Goal: Register for event/course

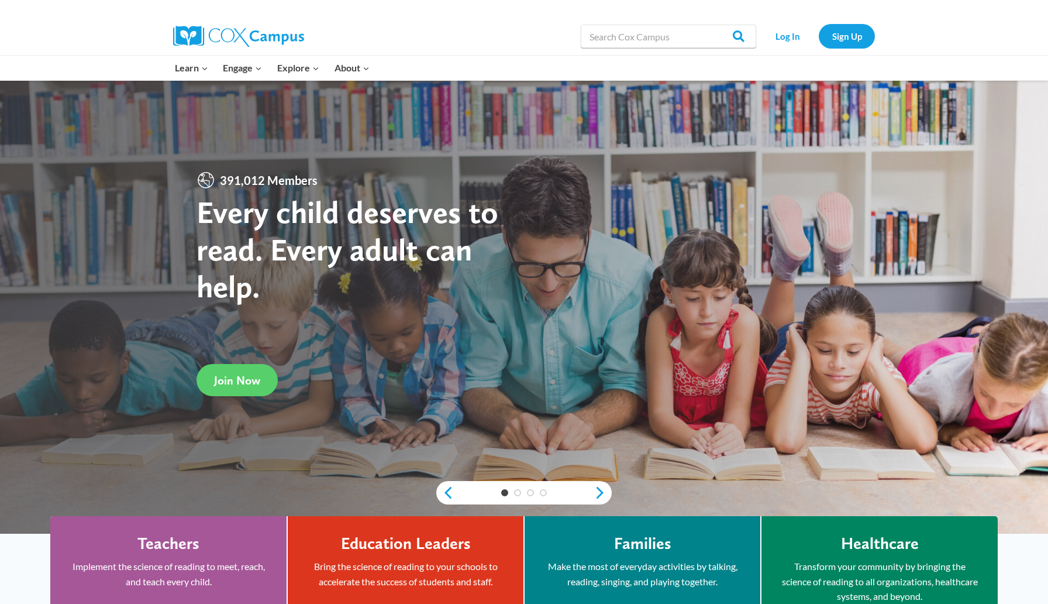
click at [795, 37] on link "Log In" at bounding box center [787, 36] width 51 height 24
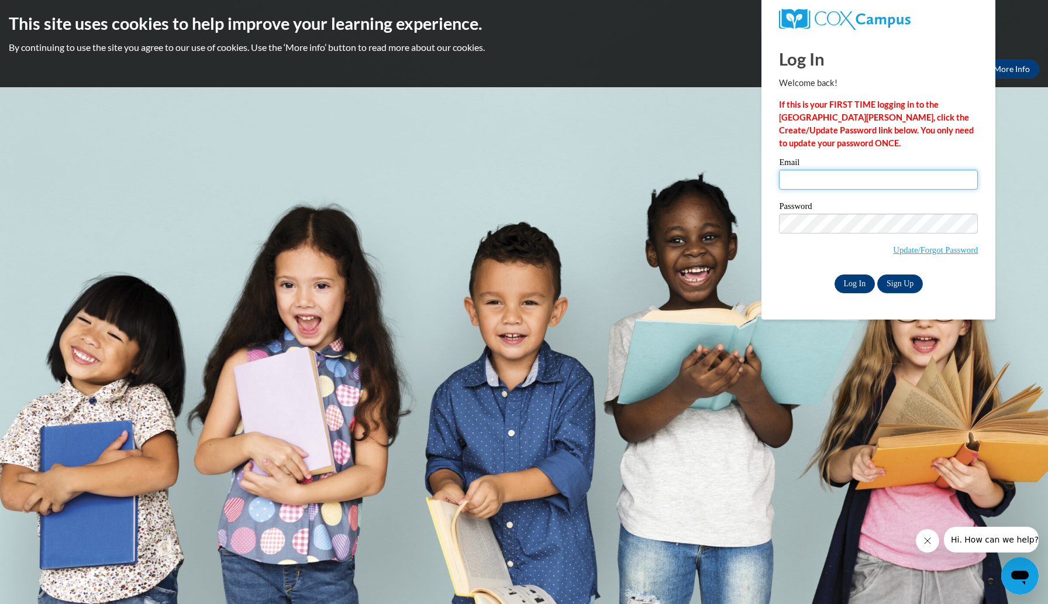
type input "kangaslauren@aasd.k12.wi.us"
click at [857, 285] on input "Log In" at bounding box center [855, 283] width 41 height 19
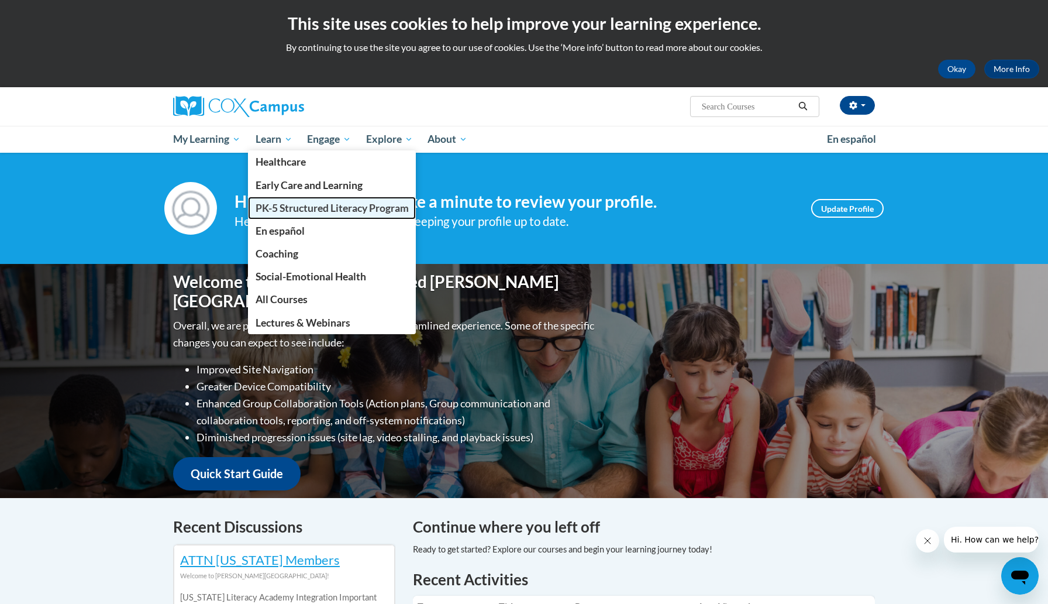
click at [271, 208] on span "PK-5 Structured Literacy Program" at bounding box center [332, 208] width 153 height 12
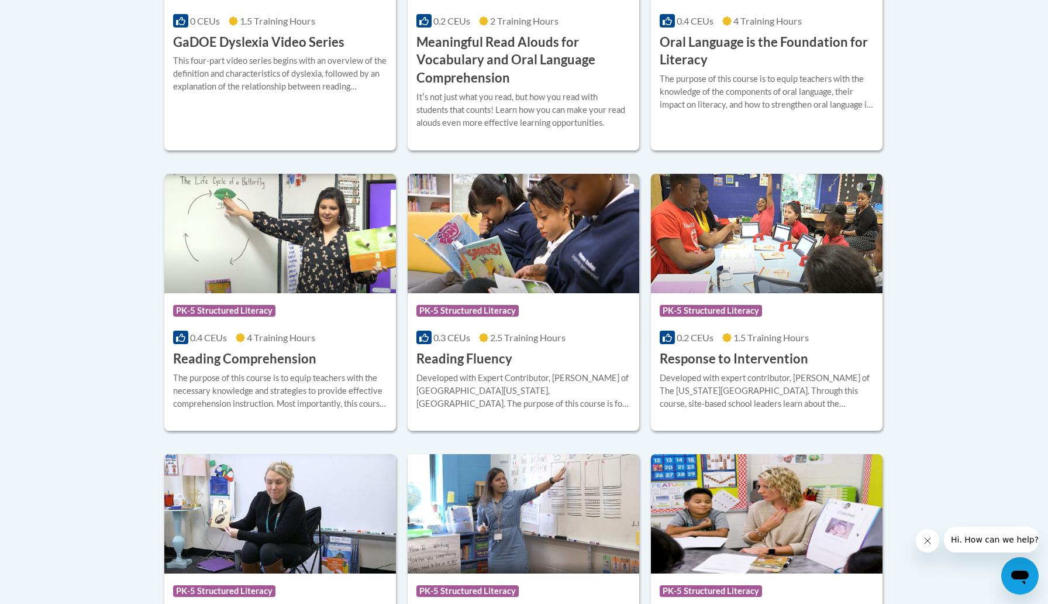
scroll to position [939, 0]
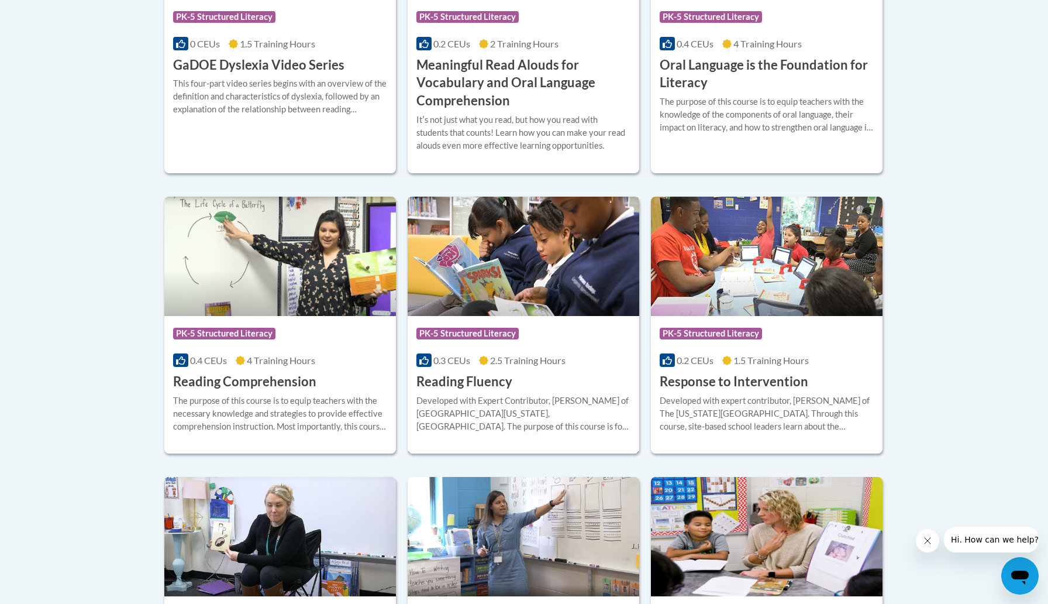
click at [528, 281] on img at bounding box center [524, 256] width 232 height 119
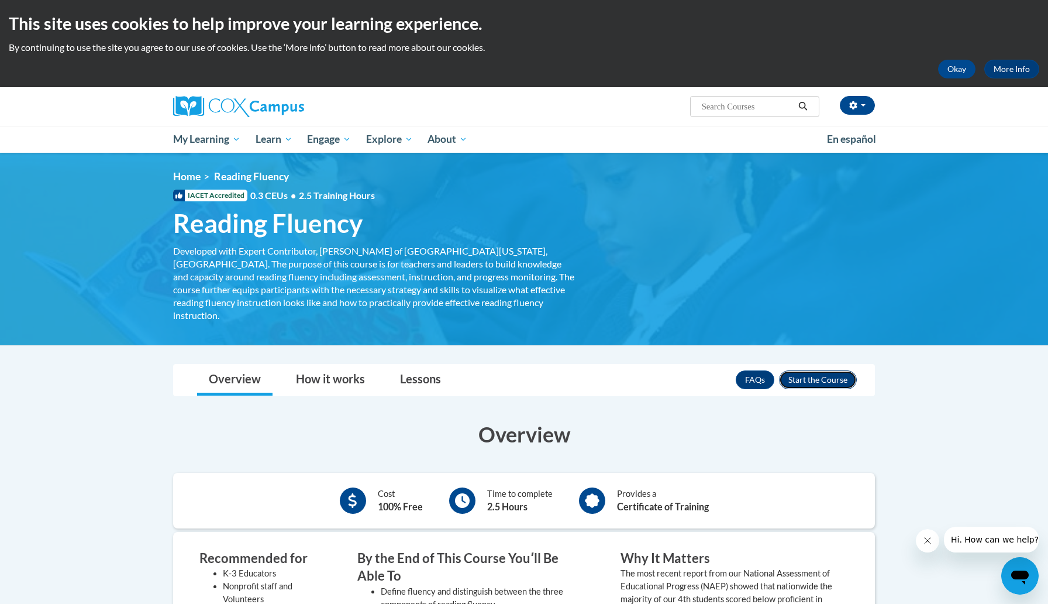
click at [836, 370] on button "Enroll" at bounding box center [818, 379] width 78 height 19
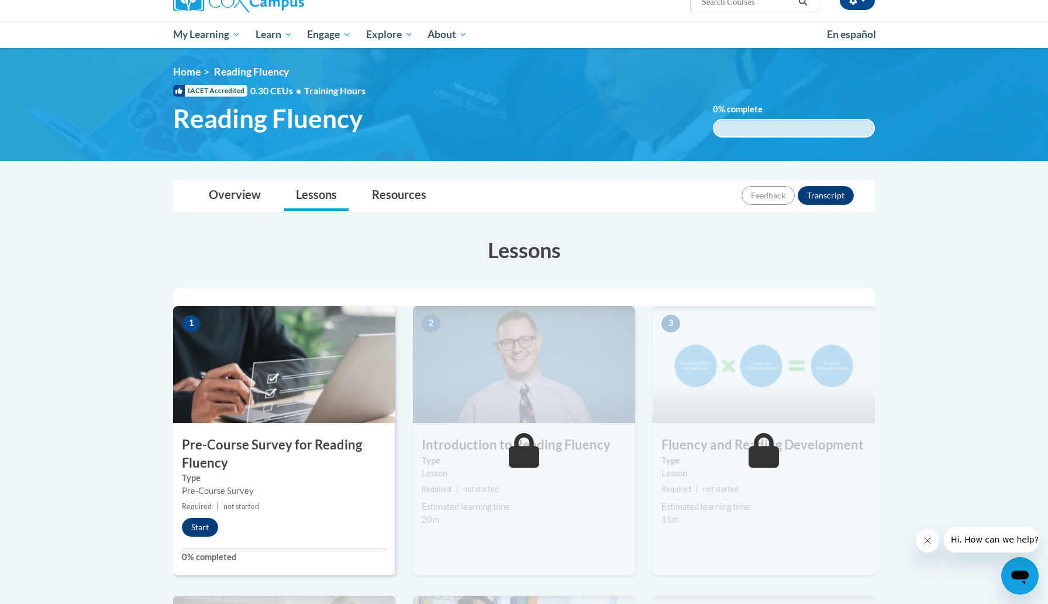
scroll to position [127, 0]
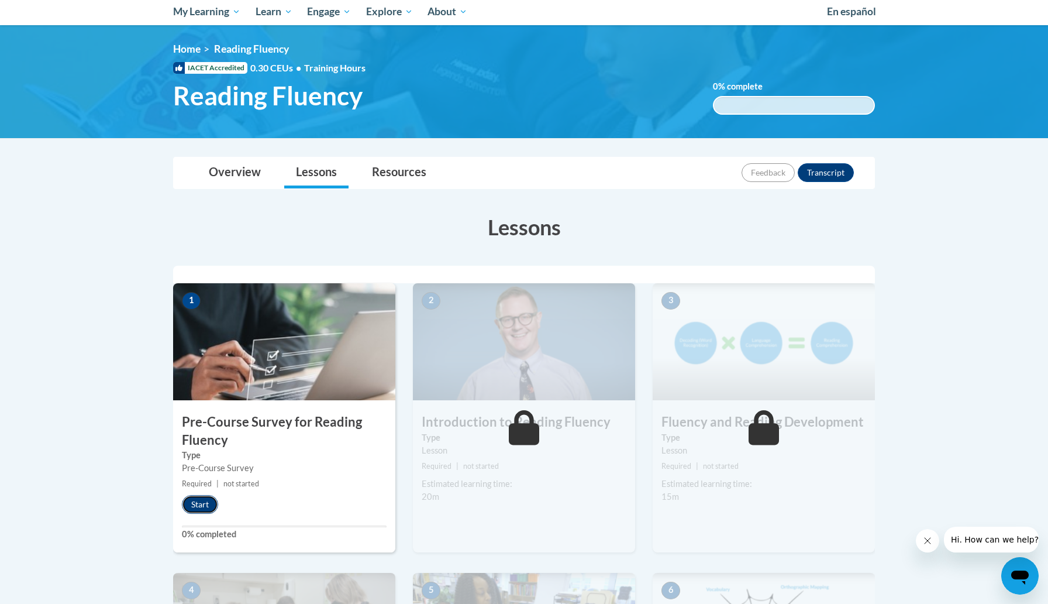
click at [198, 505] on button "Start" at bounding box center [200, 504] width 36 height 19
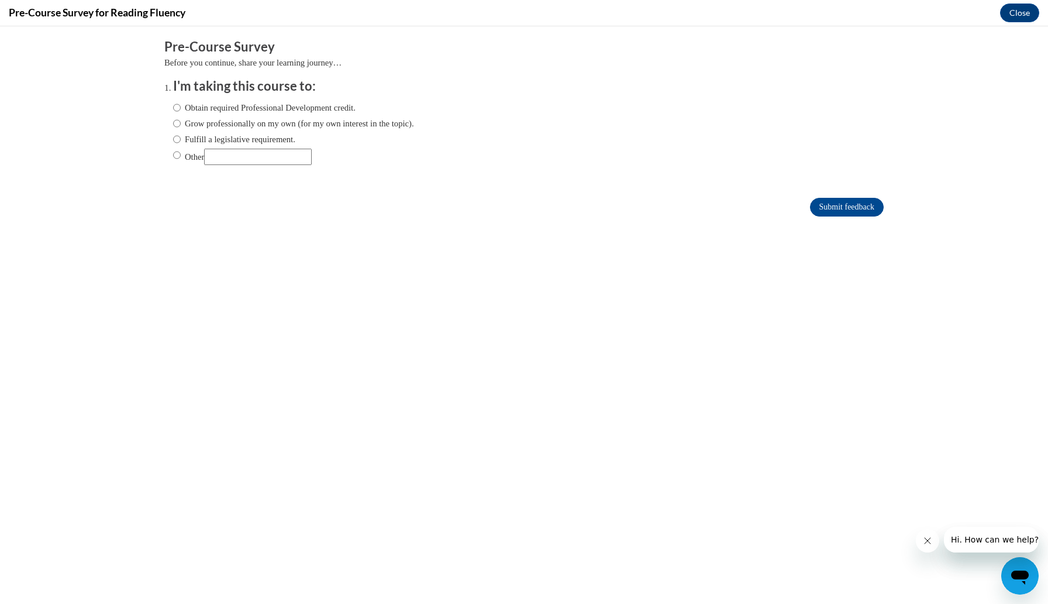
scroll to position [0, 0]
click at [207, 142] on label "Fulfill a legislative requirement." at bounding box center [234, 139] width 122 height 13
click at [181, 142] on input "Fulfill a legislative requirement." at bounding box center [177, 139] width 8 height 13
radio input "true"
click at [833, 209] on input "Submit feedback" at bounding box center [847, 207] width 74 height 19
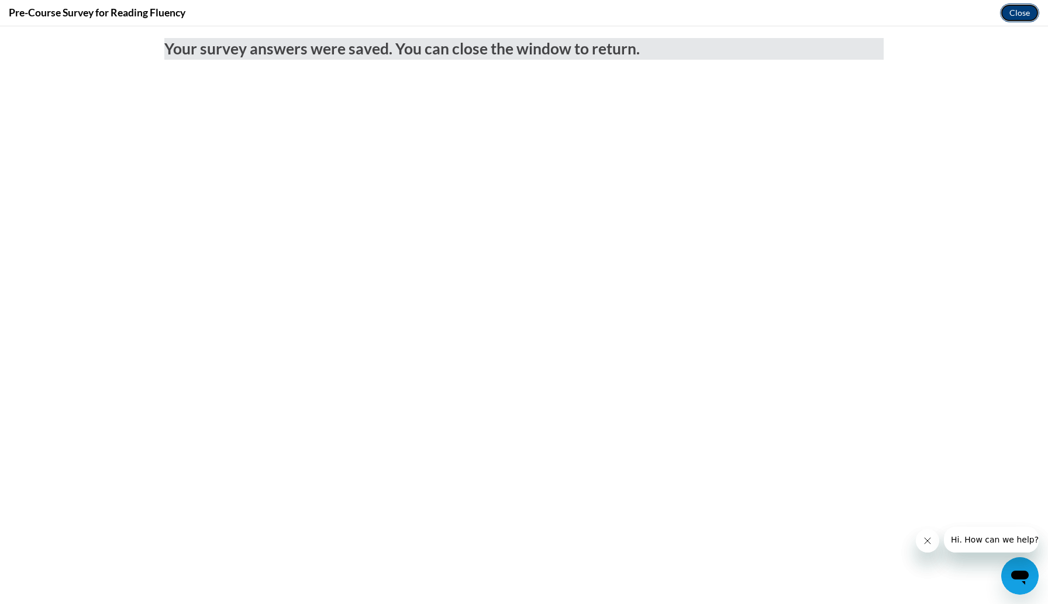
click at [1013, 11] on button "Close" at bounding box center [1019, 13] width 39 height 19
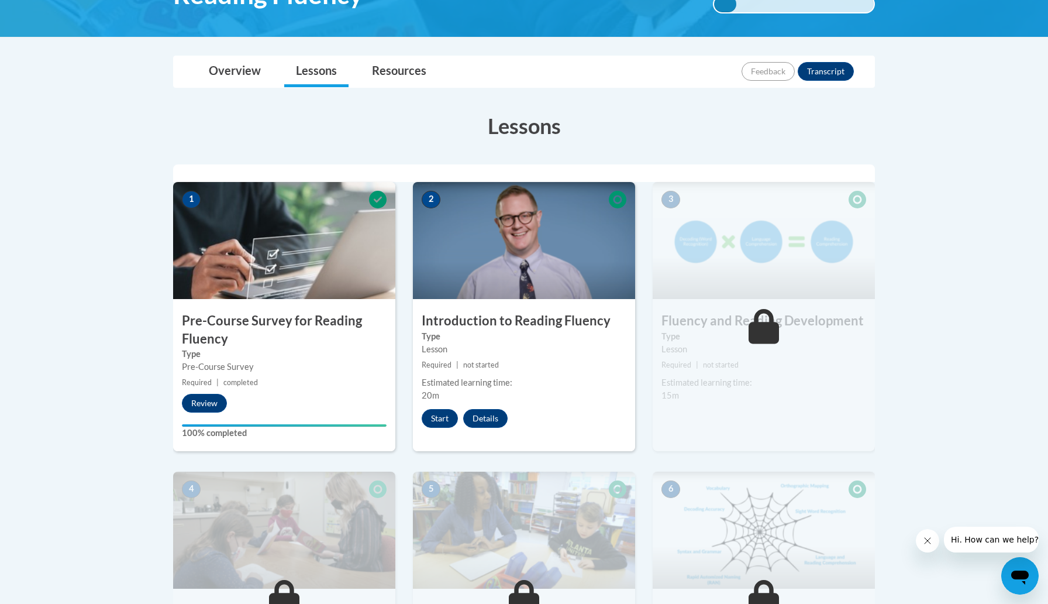
scroll to position [259, 0]
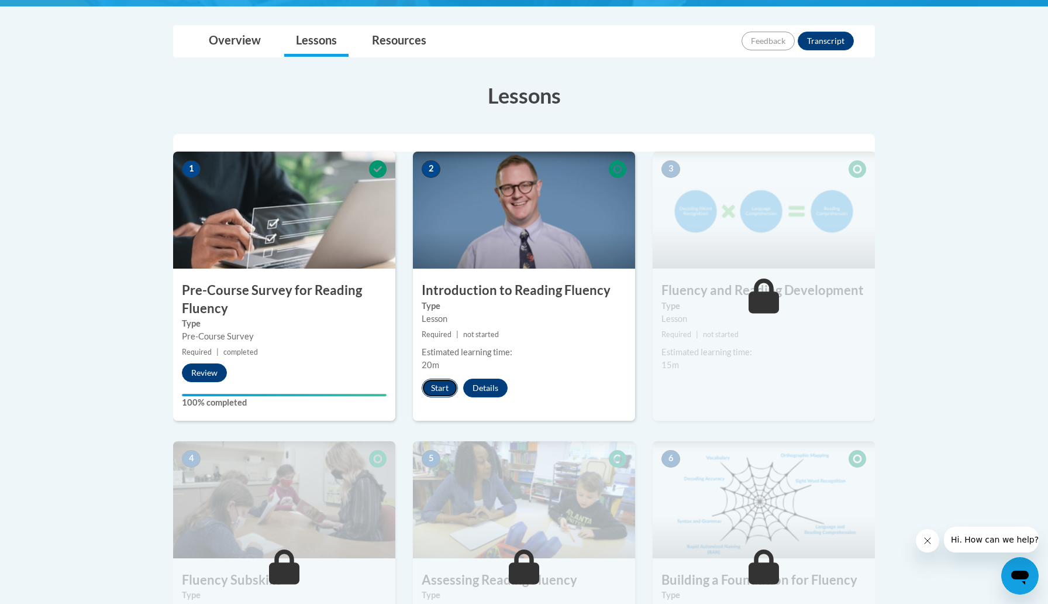
click at [436, 383] on button "Start" at bounding box center [440, 387] width 36 height 19
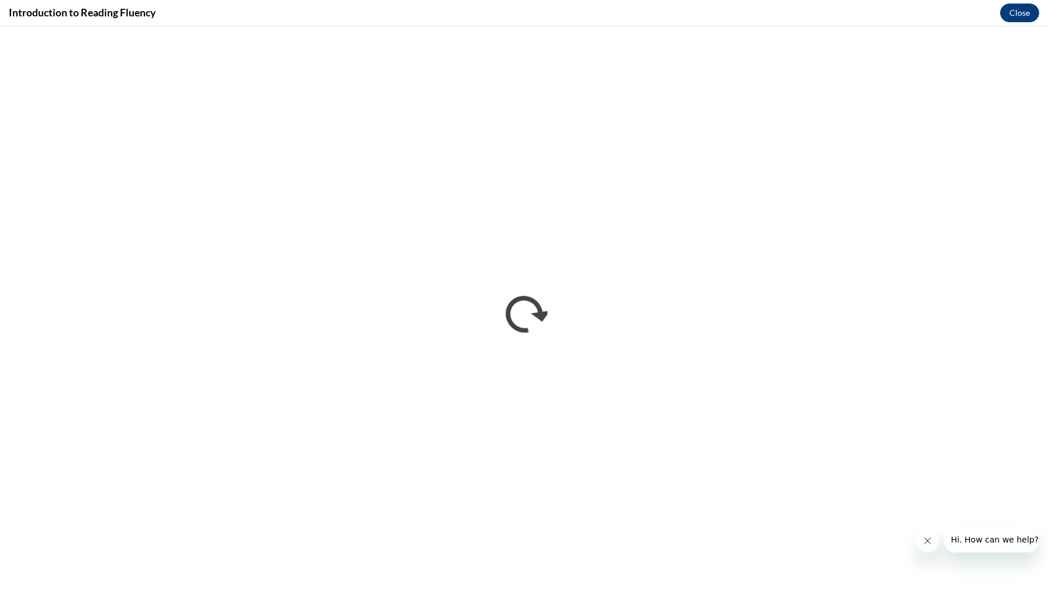
scroll to position [0, 0]
drag, startPoint x: 0, startPoint y: 603, endPoint x: 0, endPoint y: 457, distance: 145.6
click at [0, 457] on iframe "</div></body> </html>" at bounding box center [524, 314] width 1048 height 577
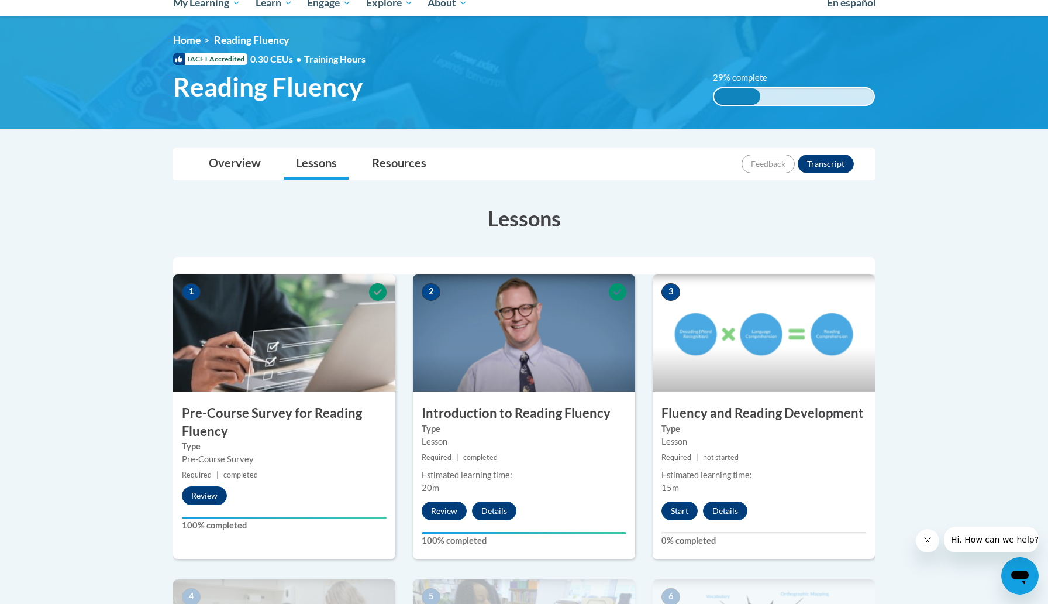
scroll to position [290, 0]
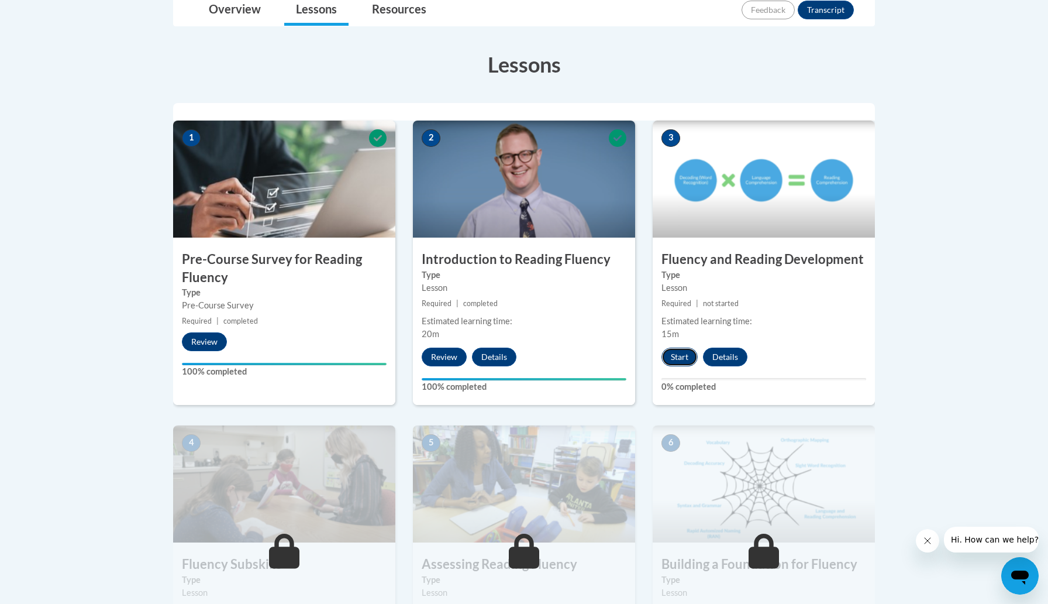
click at [675, 351] on button "Start" at bounding box center [679, 356] width 36 height 19
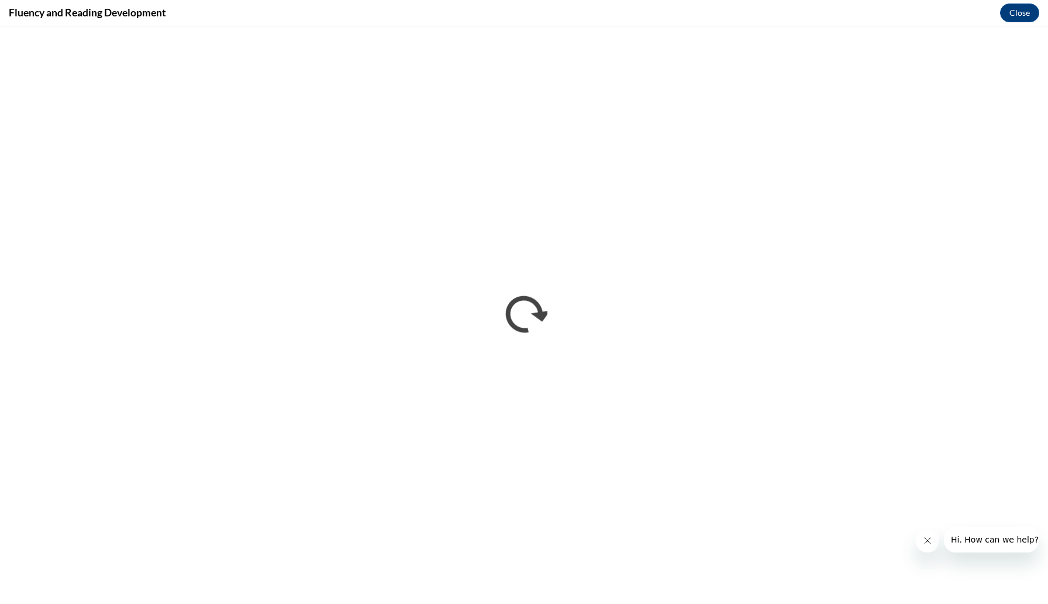
scroll to position [0, 0]
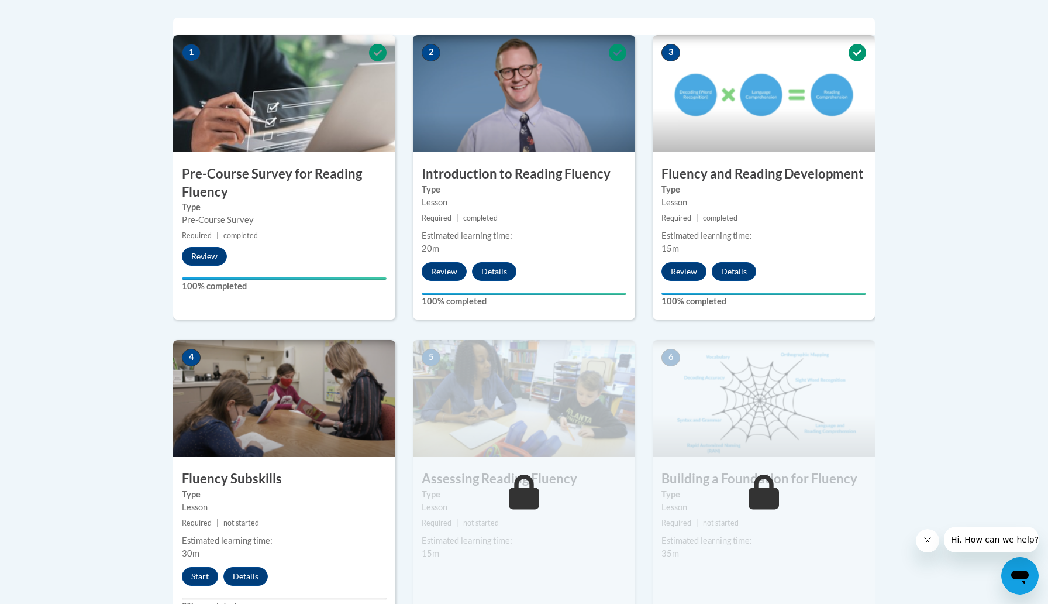
scroll to position [436, 0]
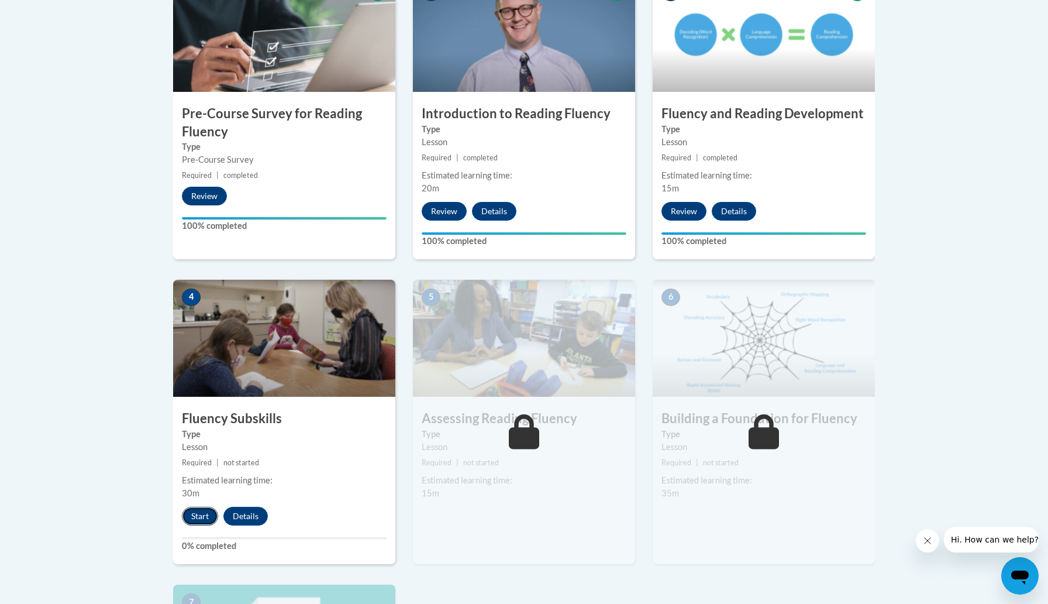
click at [198, 514] on button "Start" at bounding box center [200, 515] width 36 height 19
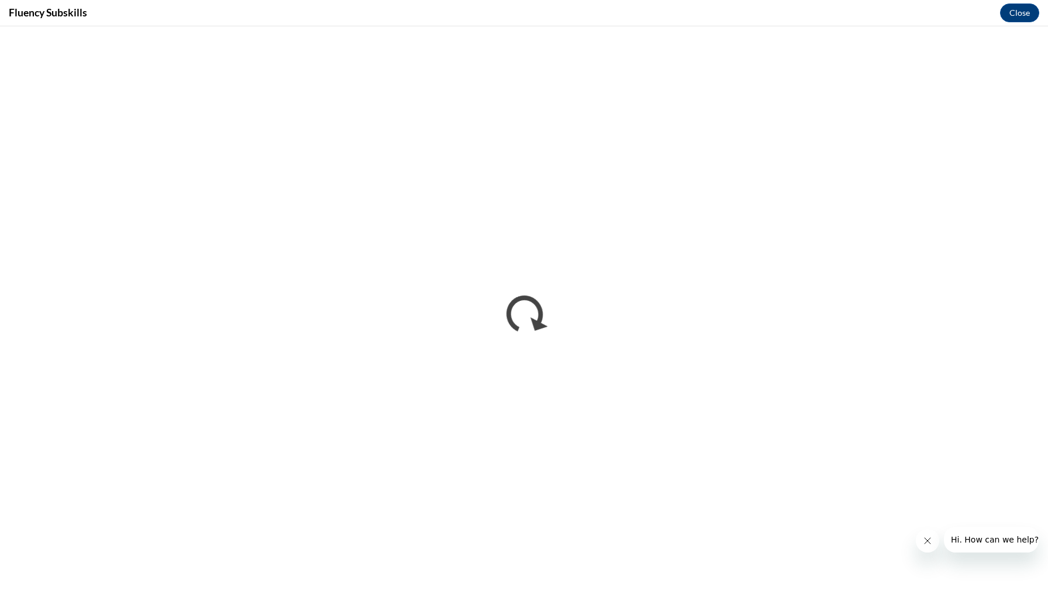
scroll to position [0, 0]
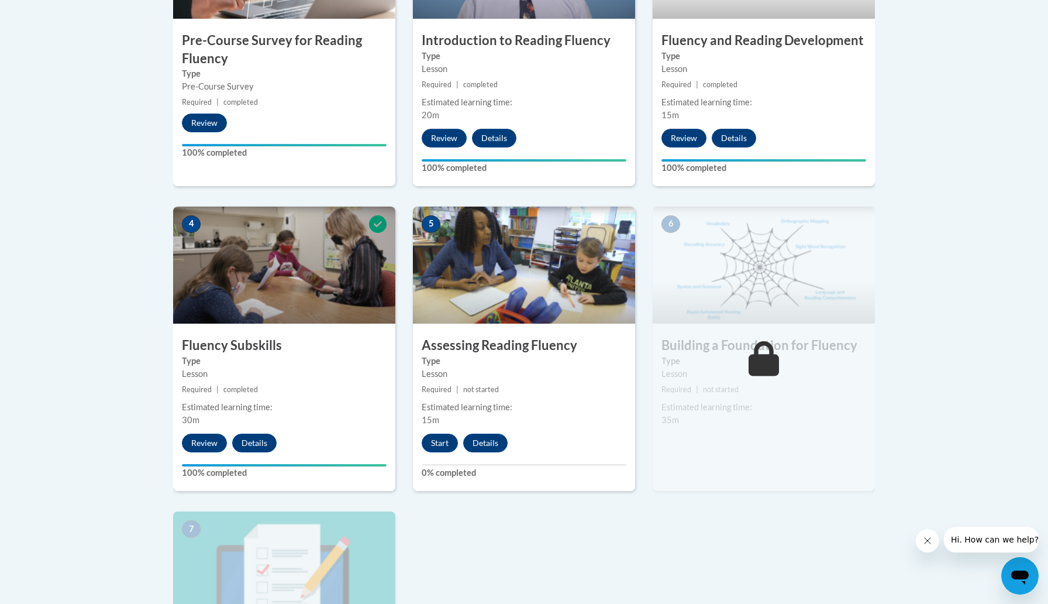
scroll to position [556, 0]
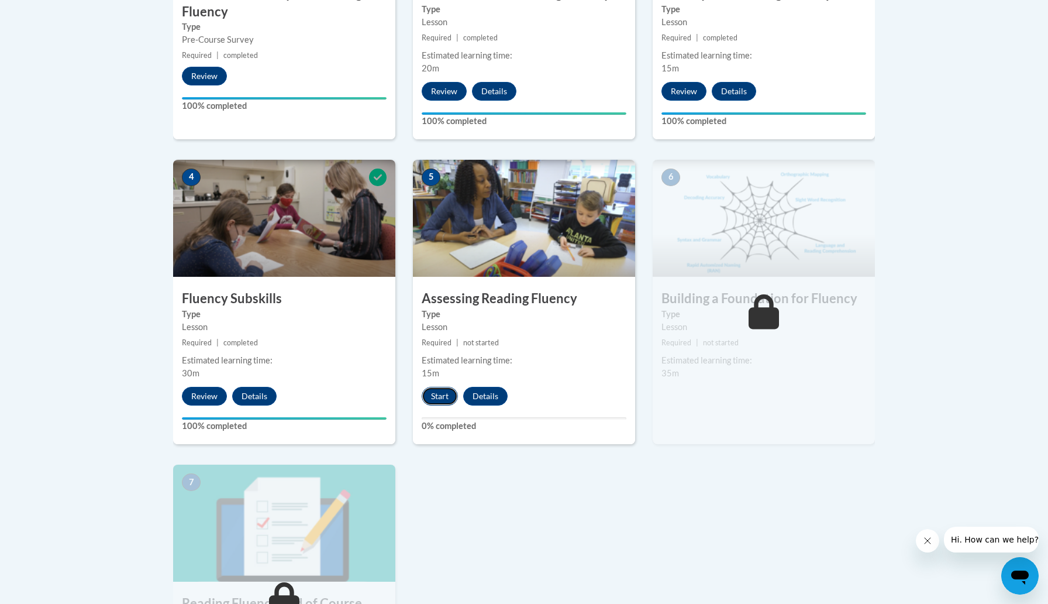
click at [442, 392] on button "Start" at bounding box center [440, 396] width 36 height 19
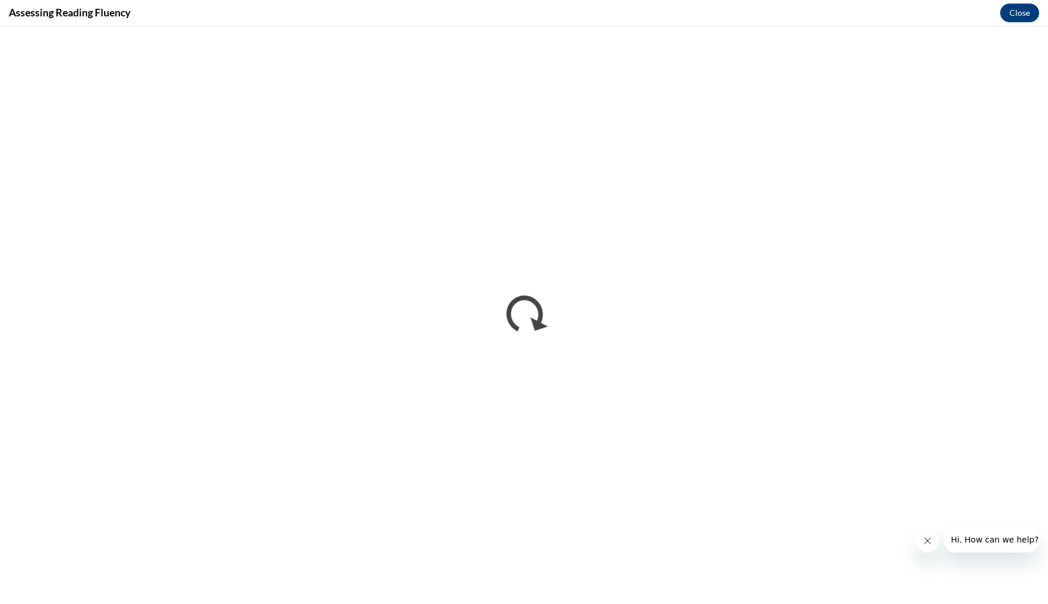
scroll to position [0, 0]
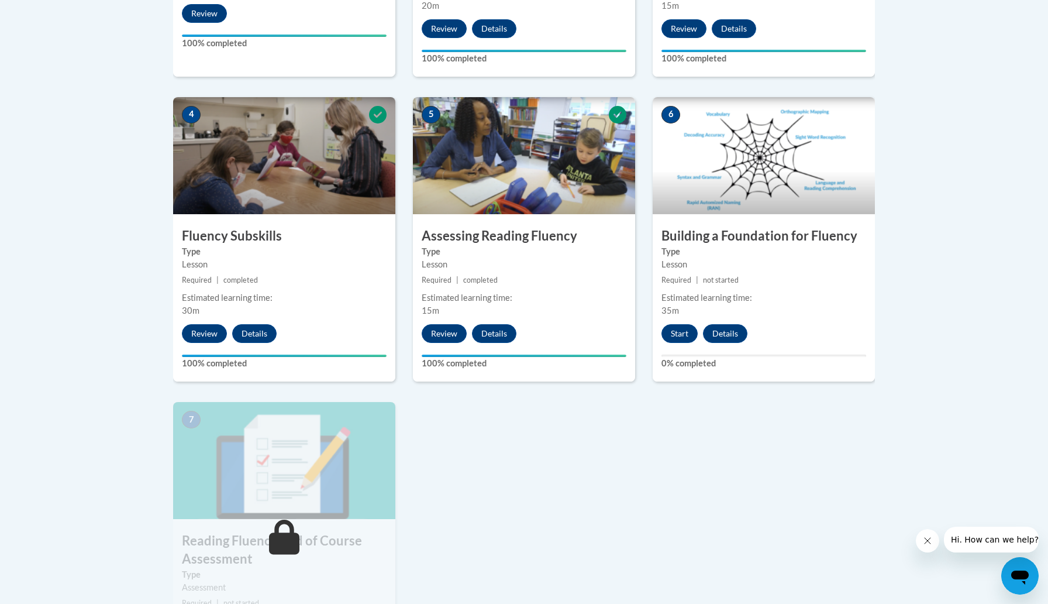
scroll to position [616, 0]
